Goal: Information Seeking & Learning: Check status

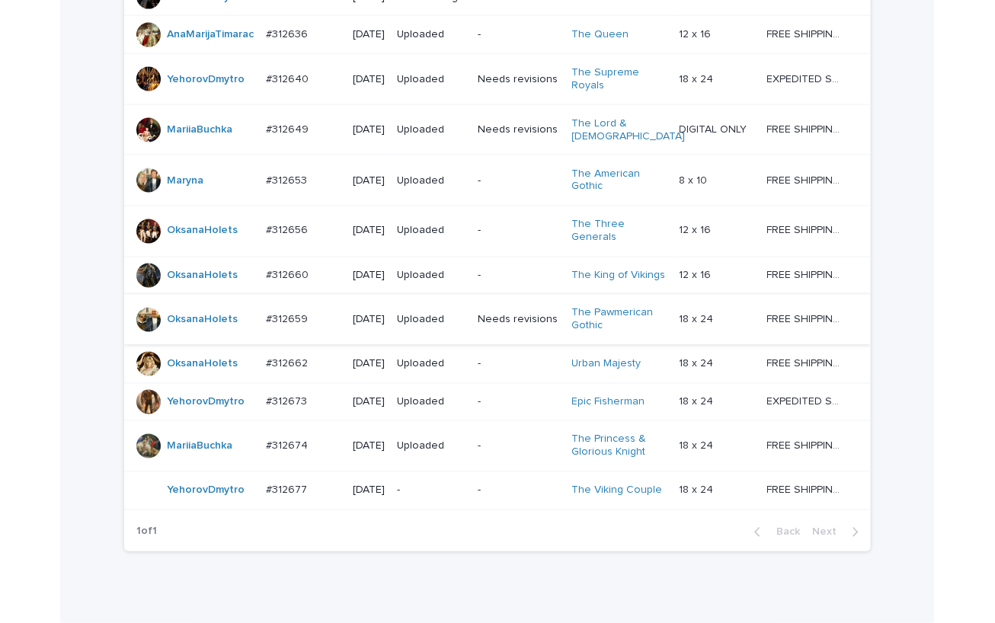
scroll to position [1150, 0]
